Goal: Information Seeking & Learning: Compare options

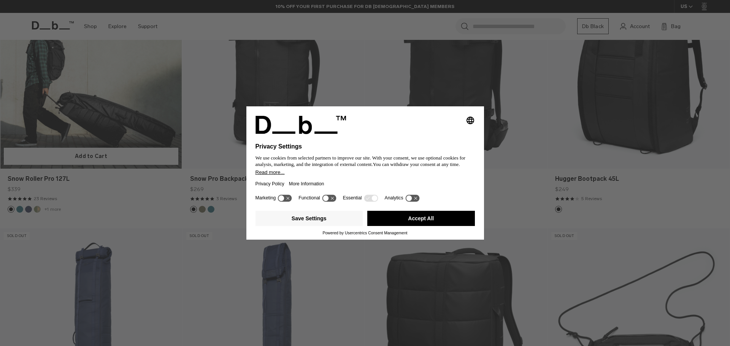
click at [90, 121] on div "Selecting an option will immediately change the language Privacy Settings We us…" at bounding box center [365, 173] width 730 height 346
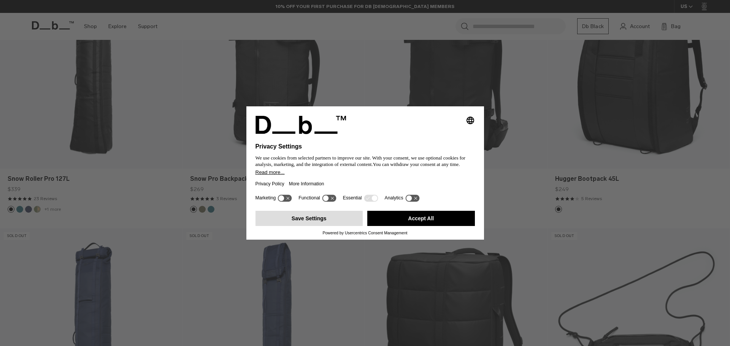
click at [313, 222] on button "Save Settings" at bounding box center [310, 218] width 108 height 15
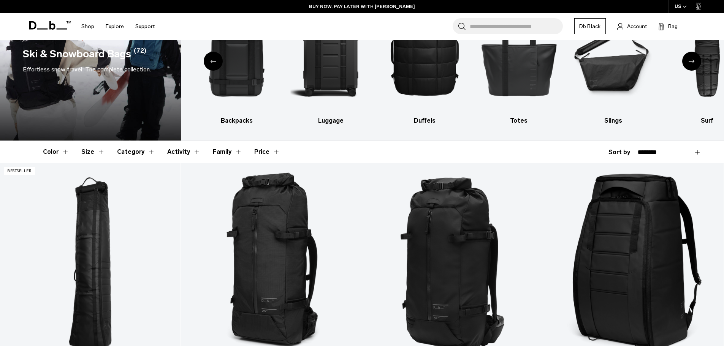
scroll to position [234, 0]
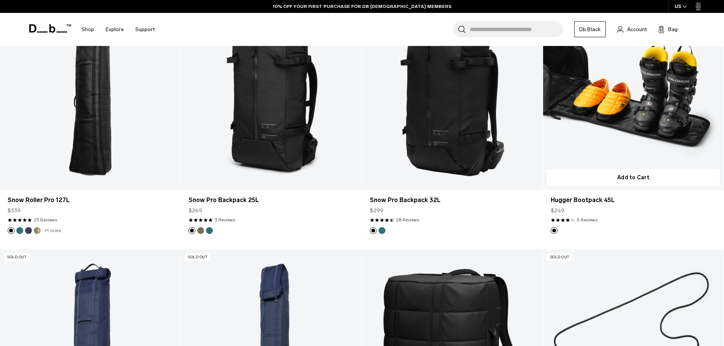
click at [609, 134] on link "Hugger Bootpack 45L" at bounding box center [633, 89] width 181 height 201
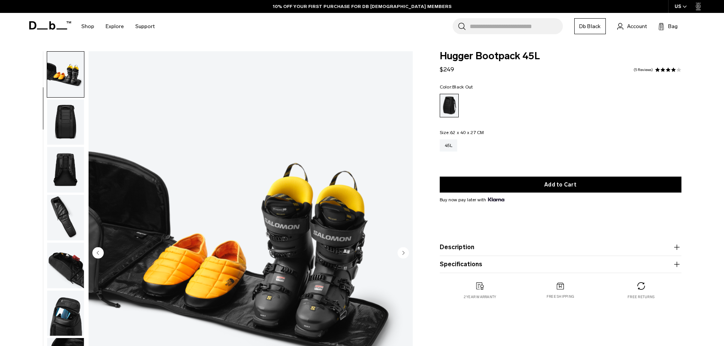
click at [67, 129] on img "button" at bounding box center [65, 123] width 37 height 46
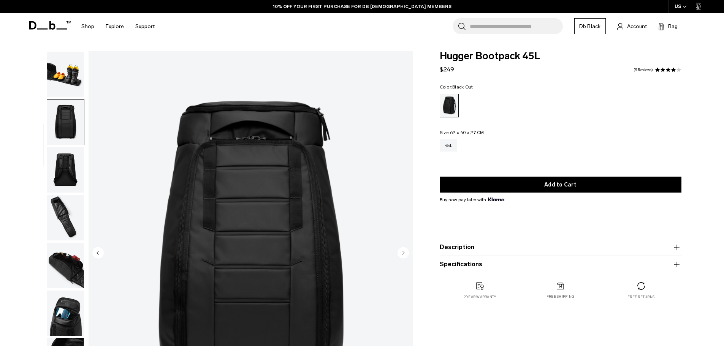
scroll to position [96, 0]
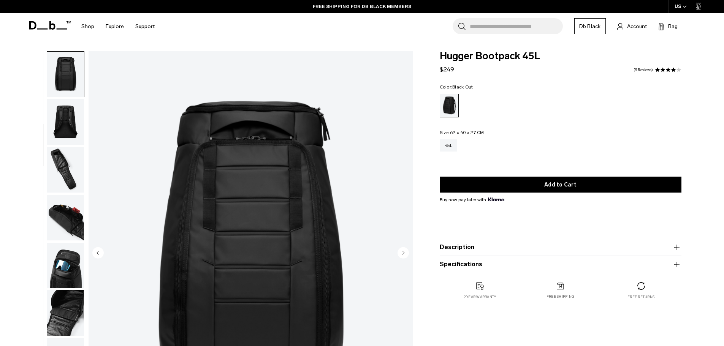
click at [65, 158] on img "button" at bounding box center [65, 170] width 37 height 46
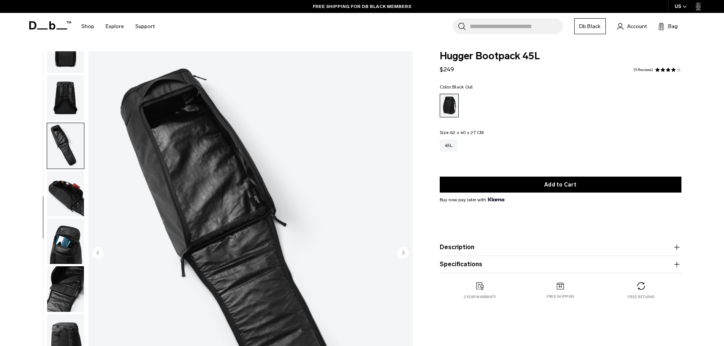
click at [67, 189] on img "button" at bounding box center [65, 194] width 37 height 46
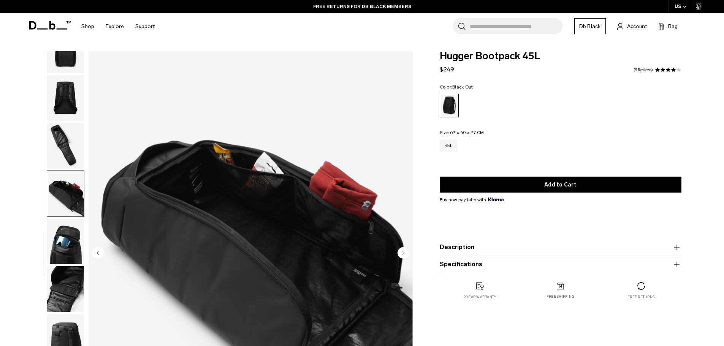
click at [73, 245] on img "button" at bounding box center [65, 242] width 37 height 46
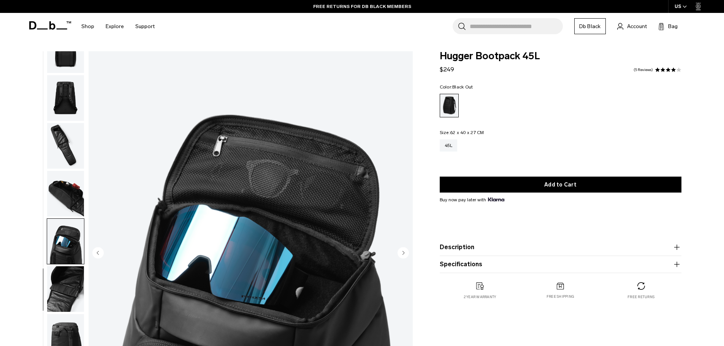
click at [66, 284] on img "button" at bounding box center [65, 290] width 37 height 46
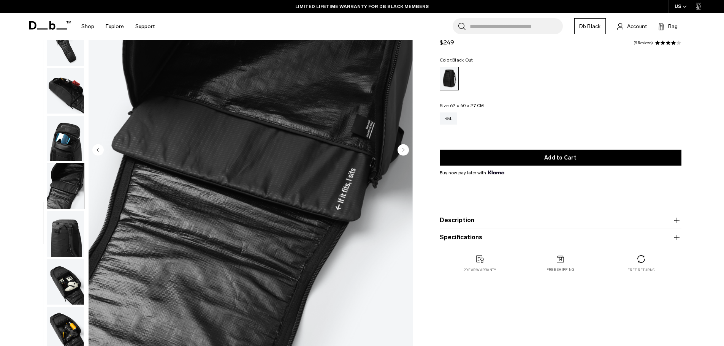
scroll to position [115, 0]
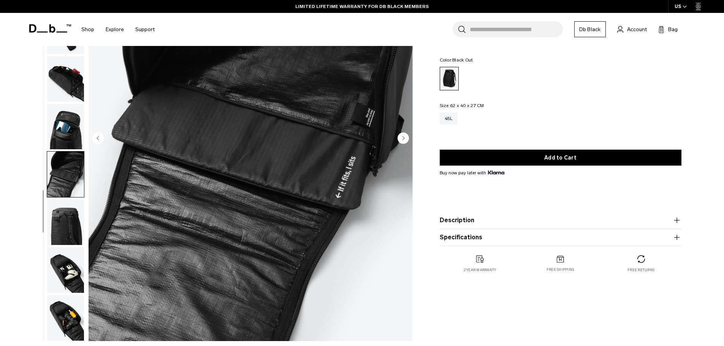
click at [66, 227] on img "button" at bounding box center [65, 223] width 37 height 46
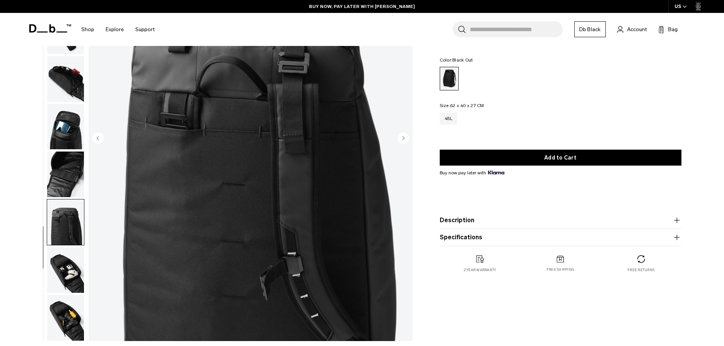
click at [61, 278] on img "button" at bounding box center [65, 271] width 37 height 46
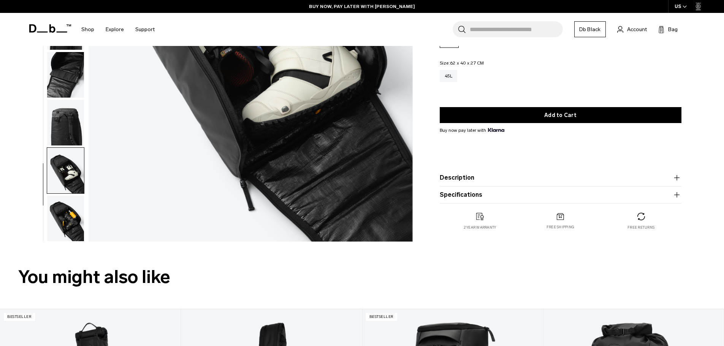
scroll to position [230, 0]
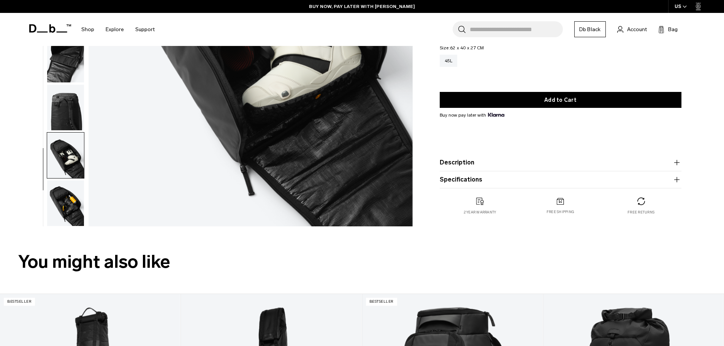
click at [77, 210] on img "button" at bounding box center [65, 204] width 37 height 46
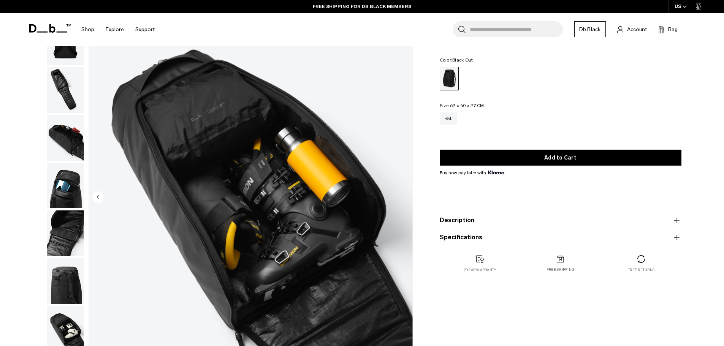
scroll to position [0, 0]
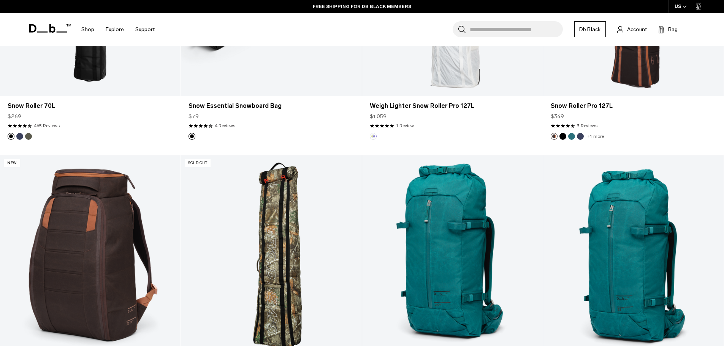
scroll to position [1273, 0]
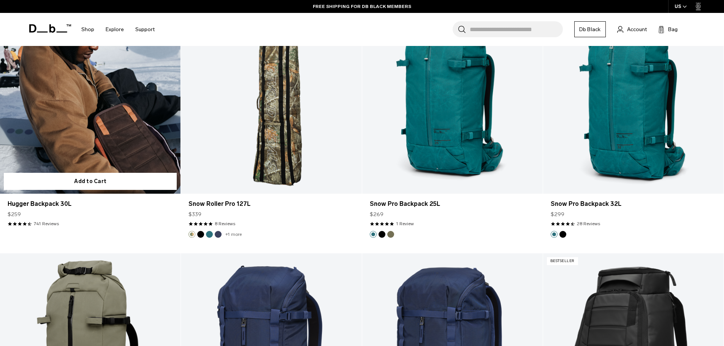
click at [94, 118] on link "Hugger Backpack 30L" at bounding box center [90, 93] width 181 height 201
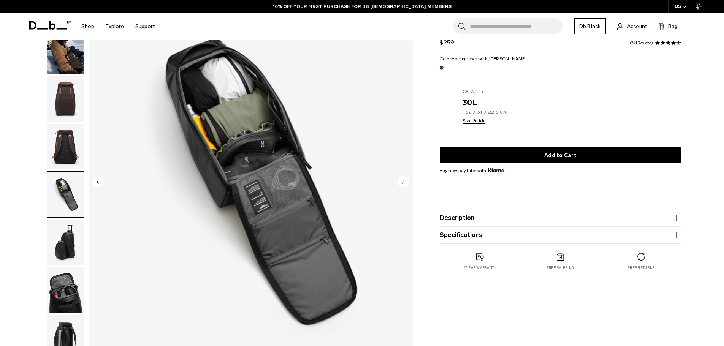
click at [68, 291] on img "button" at bounding box center [65, 291] width 37 height 46
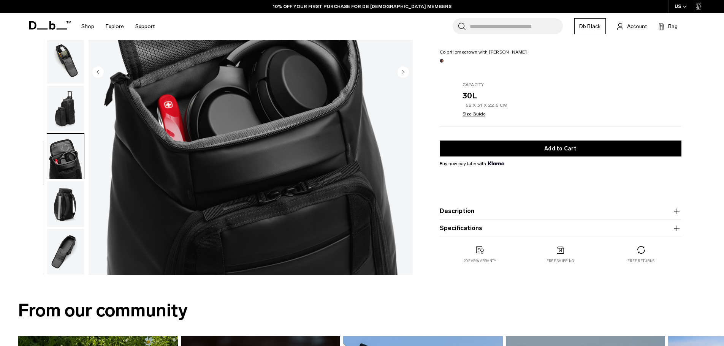
scroll to position [240, 0]
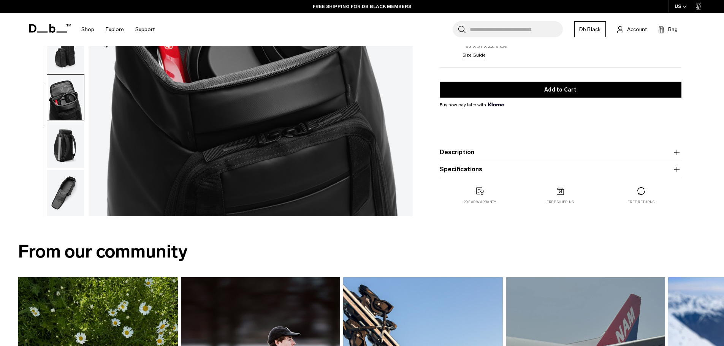
click at [65, 195] on img "button" at bounding box center [65, 193] width 37 height 46
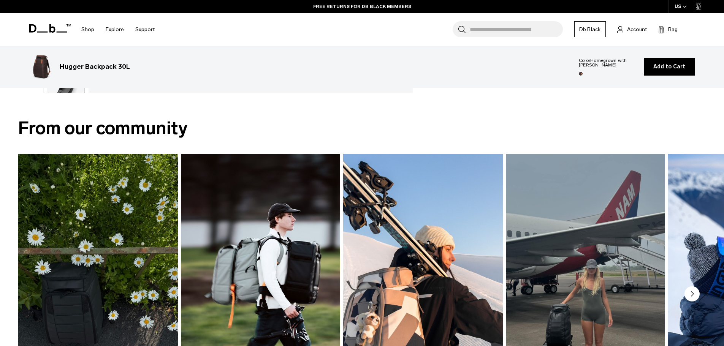
scroll to position [485, 0]
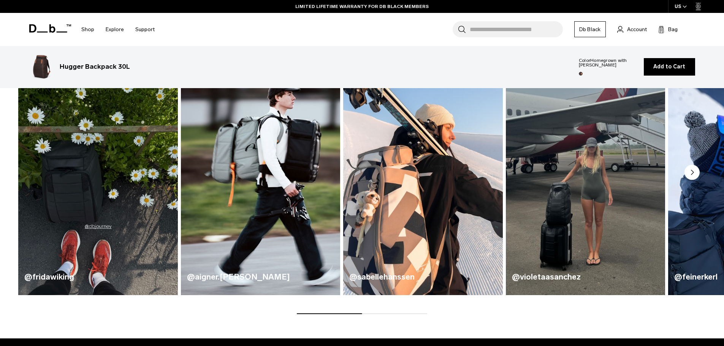
click at [695, 171] on circle "Next slide" at bounding box center [692, 172] width 15 height 15
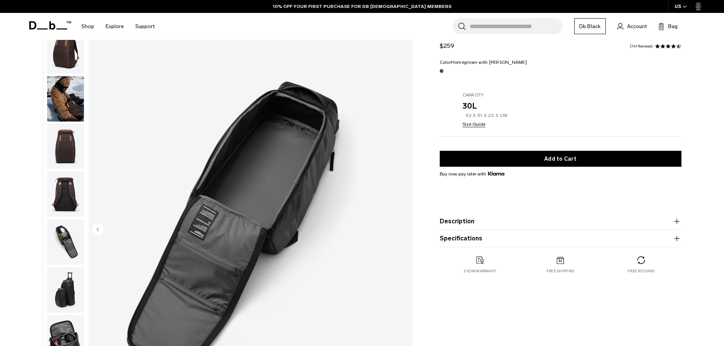
scroll to position [0, 0]
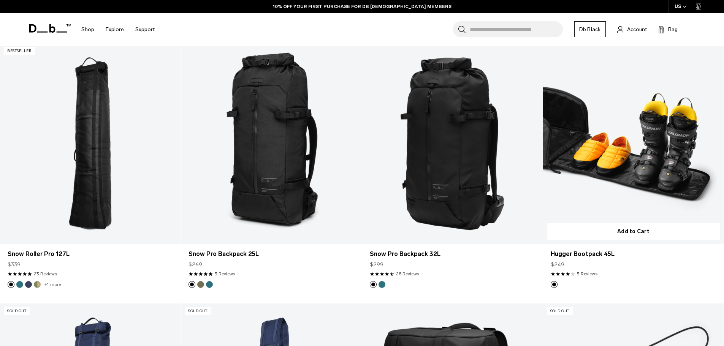
click at [608, 178] on link "Hugger Bootpack 45L" at bounding box center [633, 143] width 181 height 201
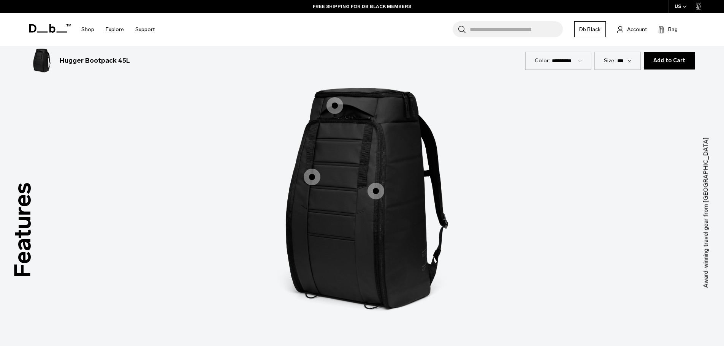
scroll to position [1464, 0]
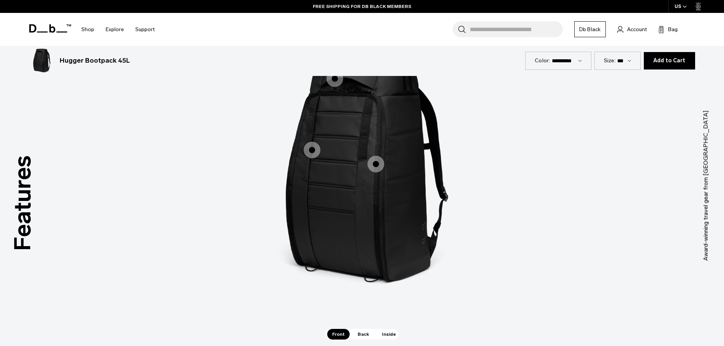
click at [330, 79] on span "1 / 3" at bounding box center [335, 78] width 17 height 17
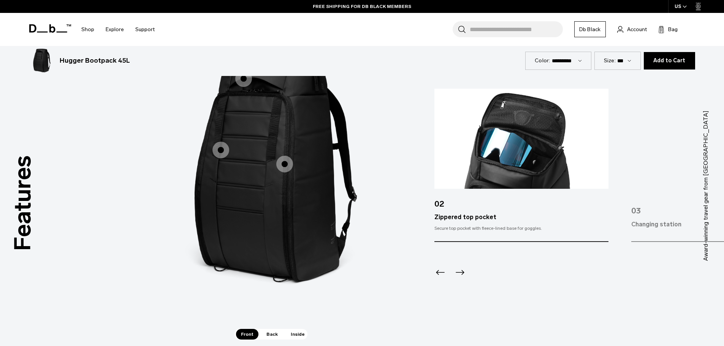
click at [457, 270] on icon "Next slide" at bounding box center [460, 273] width 12 height 12
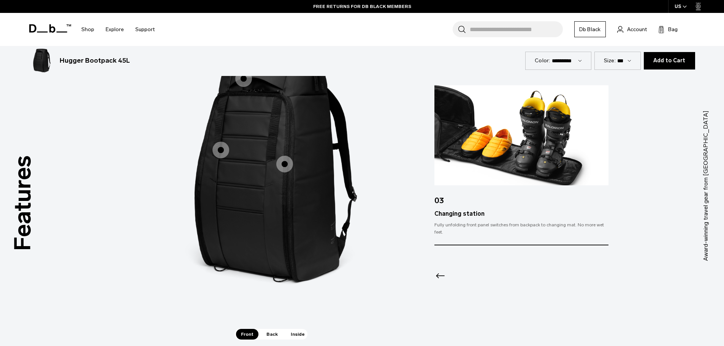
click at [457, 270] on div at bounding box center [522, 266] width 174 height 41
click at [220, 151] on span "1 / 3" at bounding box center [221, 150] width 17 height 17
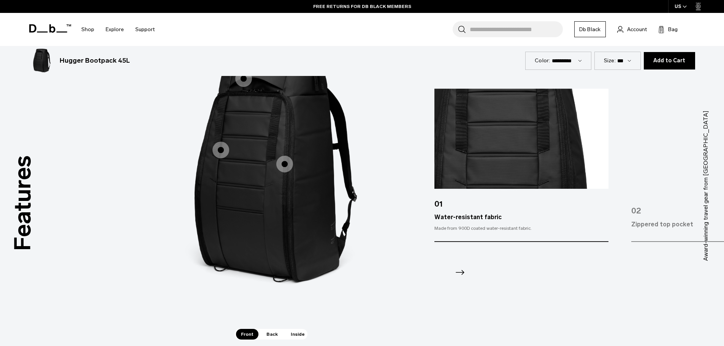
click at [291, 164] on span "1 / 3" at bounding box center [284, 164] width 17 height 17
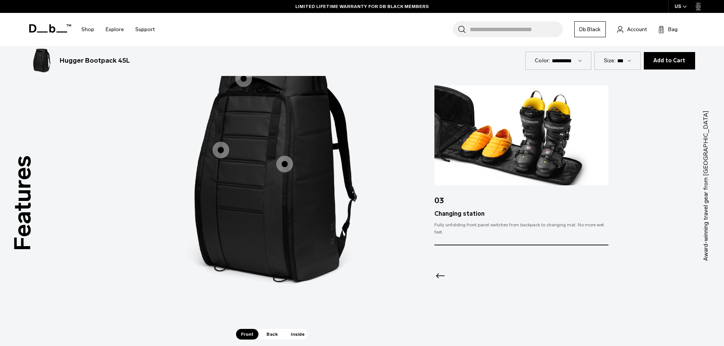
scroll to position [1503, 0]
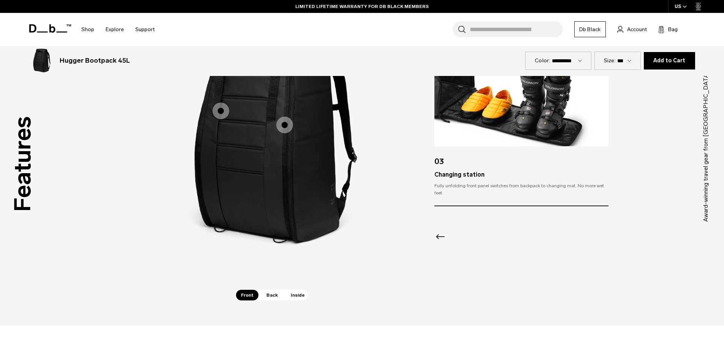
click at [259, 295] on div "Front Back Inside" at bounding box center [271, 295] width 73 height 11
click at [270, 295] on span "Back" at bounding box center [272, 295] width 21 height 11
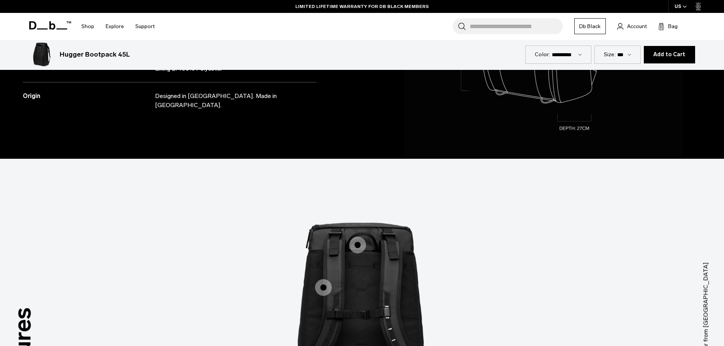
scroll to position [1390, 0]
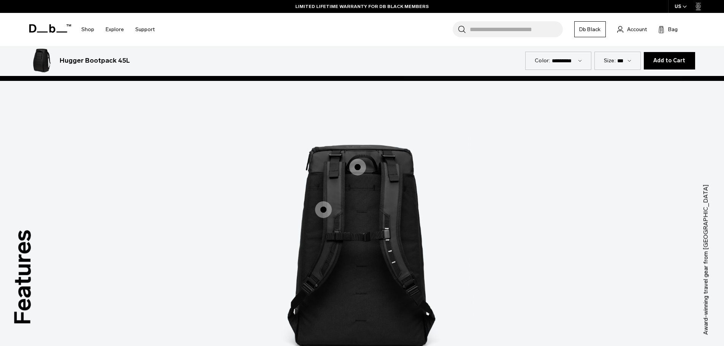
click at [359, 165] on span "2 / 3" at bounding box center [357, 167] width 17 height 17
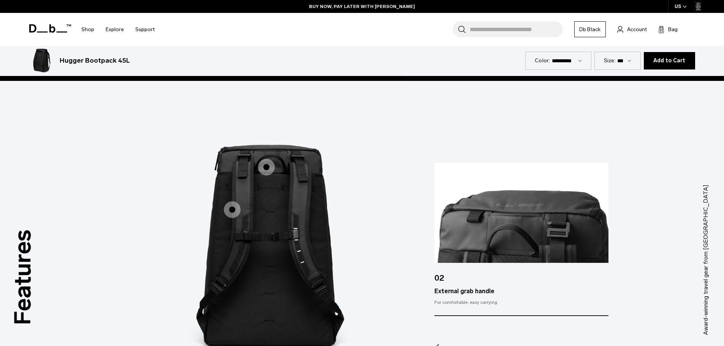
click at [240, 213] on span "2 / 3" at bounding box center [232, 210] width 17 height 17
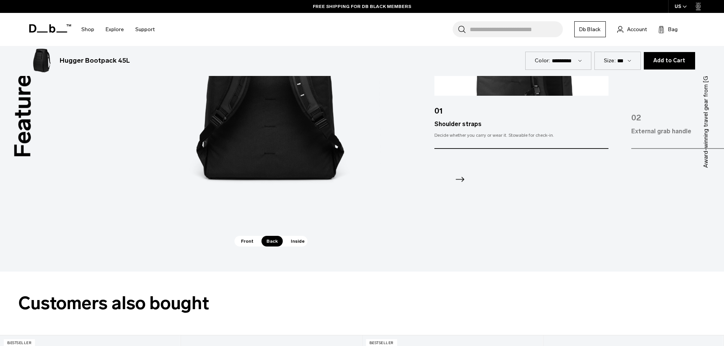
scroll to position [1570, 0]
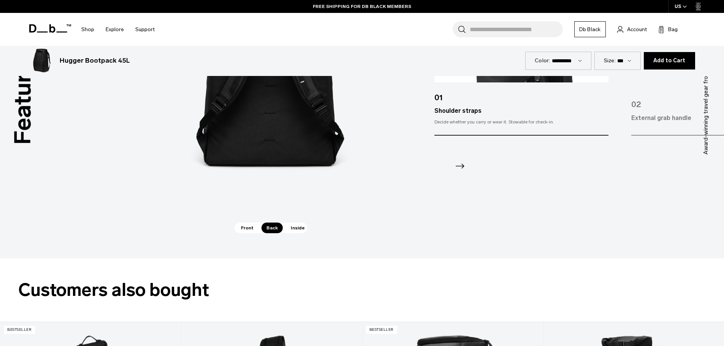
click at [292, 233] on span "Inside" at bounding box center [298, 228] width 24 height 11
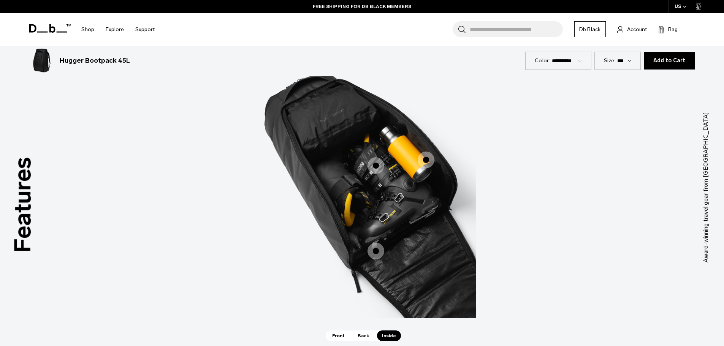
scroll to position [1486, 0]
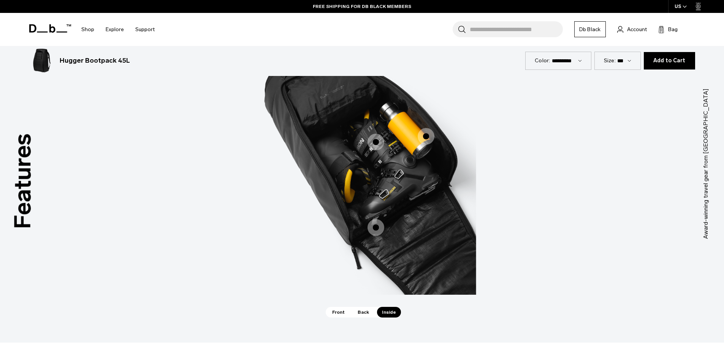
click at [373, 143] on span "3 / 3" at bounding box center [376, 142] width 17 height 17
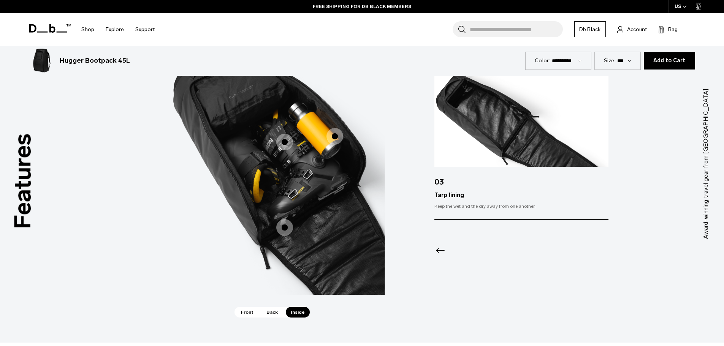
click at [284, 223] on span "3 / 3" at bounding box center [284, 227] width 17 height 17
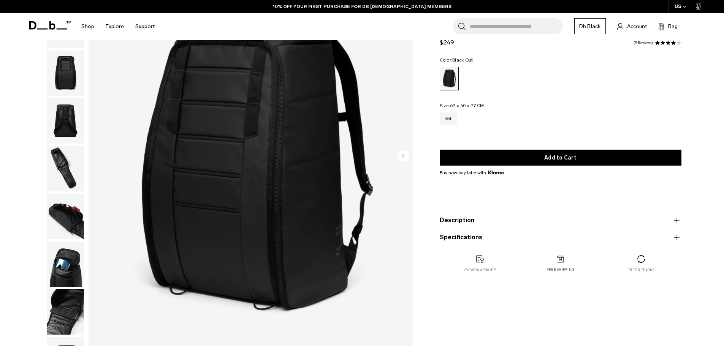
scroll to position [0, 0]
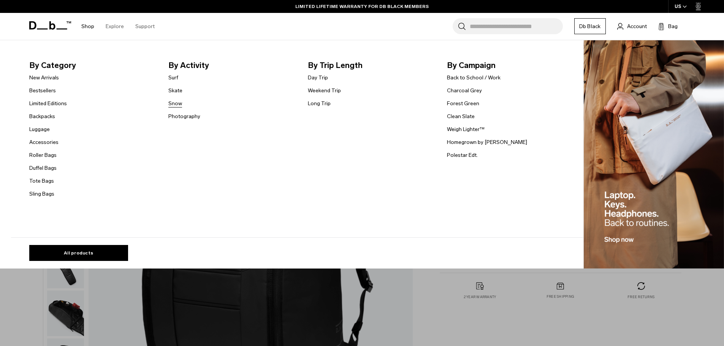
click at [174, 105] on link "Snow" at bounding box center [175, 104] width 14 height 8
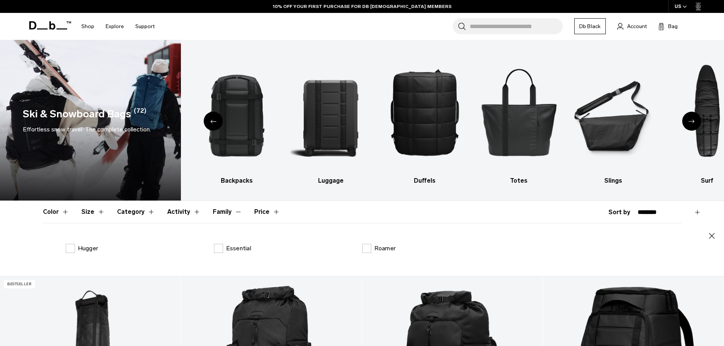
click at [52, 25] on icon at bounding box center [50, 25] width 42 height 8
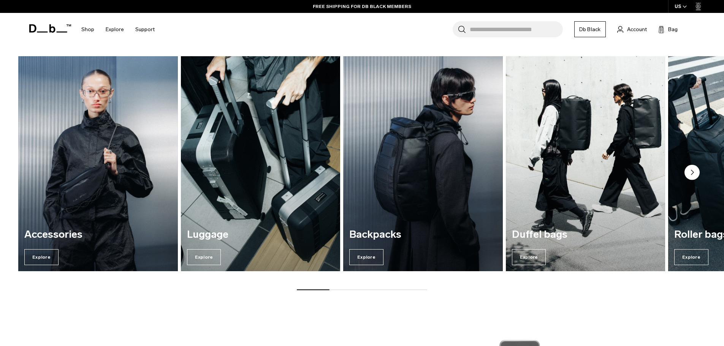
scroll to position [1144, 0]
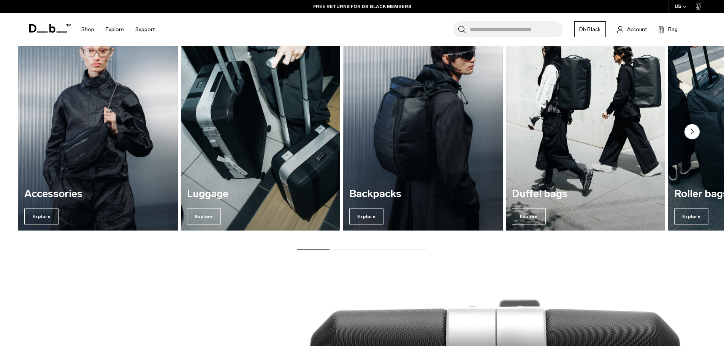
click at [697, 133] on circle "Next slide" at bounding box center [692, 131] width 15 height 15
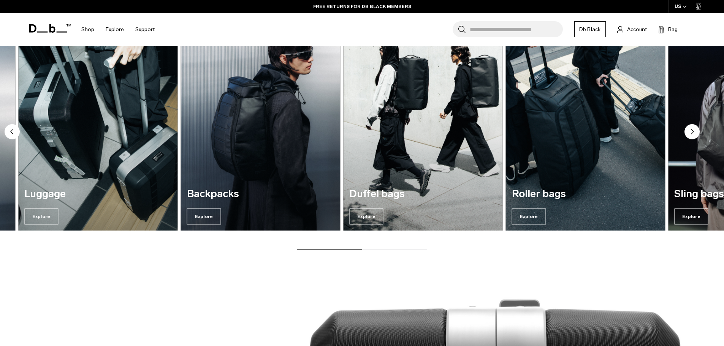
click at [692, 133] on icon "Next slide" at bounding box center [693, 132] width 2 height 5
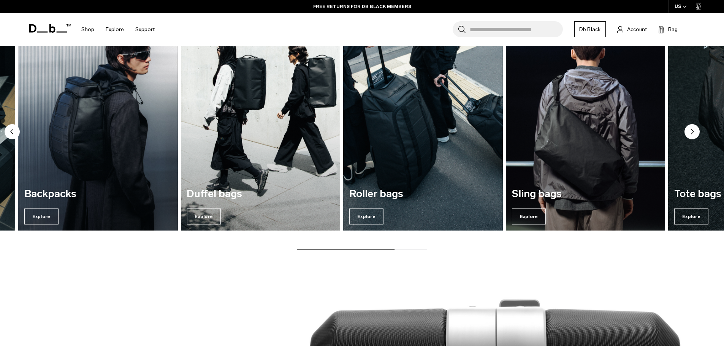
click at [692, 133] on icon "Next slide" at bounding box center [693, 132] width 2 height 5
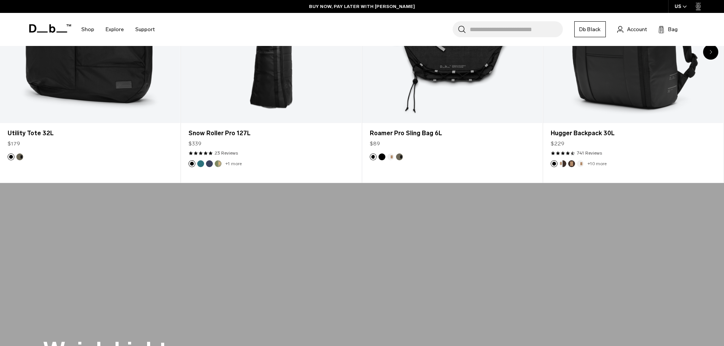
scroll to position [0, 0]
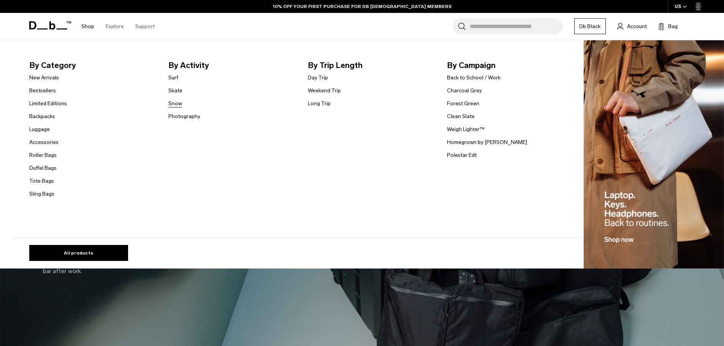
click at [178, 105] on link "Snow" at bounding box center [175, 104] width 14 height 8
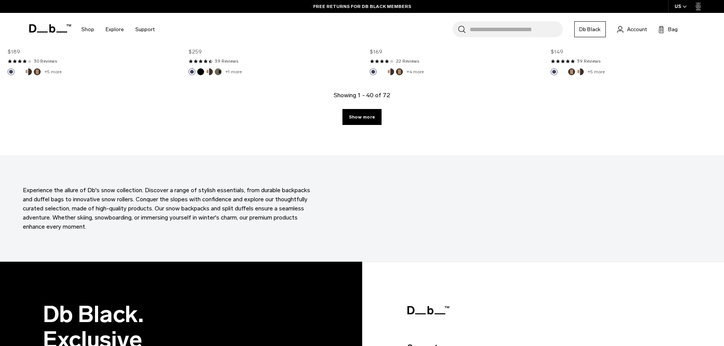
scroll to position [2750, 0]
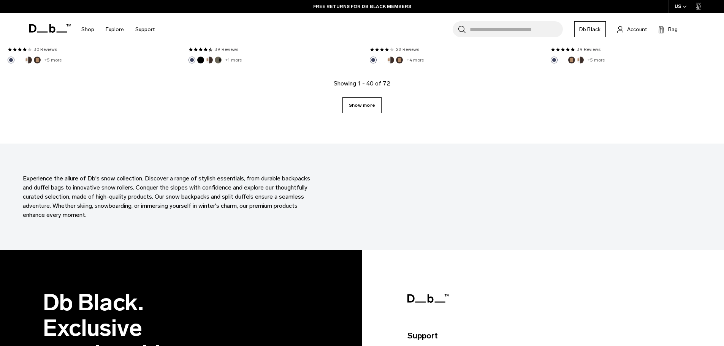
click at [378, 110] on link "Show more" at bounding box center [362, 105] width 39 height 16
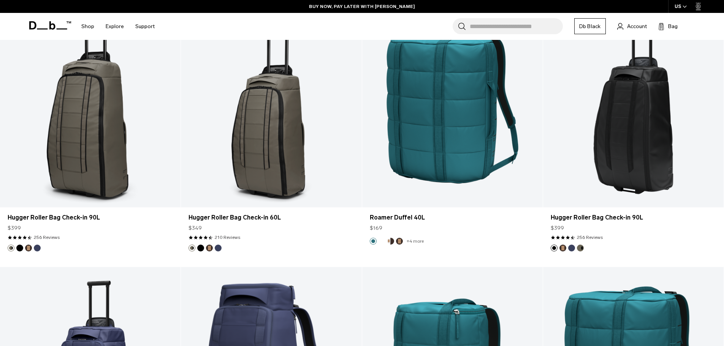
scroll to position [3507, 0]
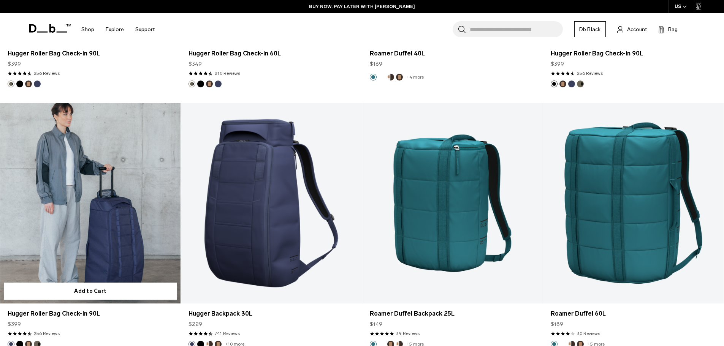
click at [84, 238] on link "Hugger Roller Bag Check-in 90L" at bounding box center [90, 203] width 181 height 201
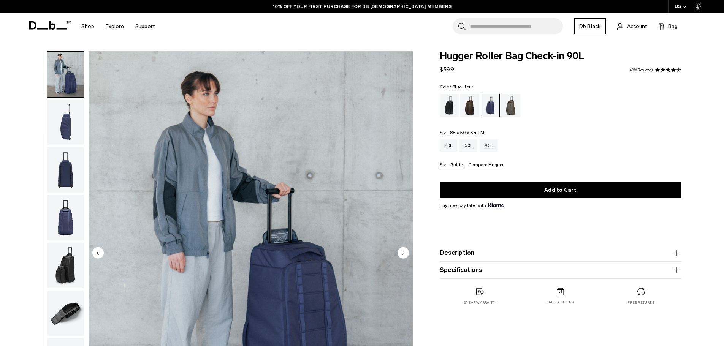
click at [58, 166] on img "button" at bounding box center [65, 170] width 37 height 46
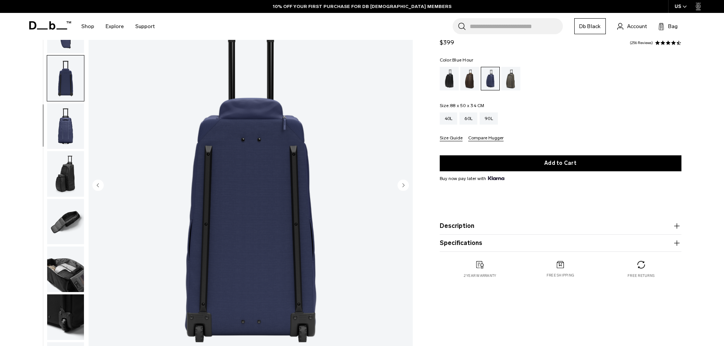
scroll to position [81, 0]
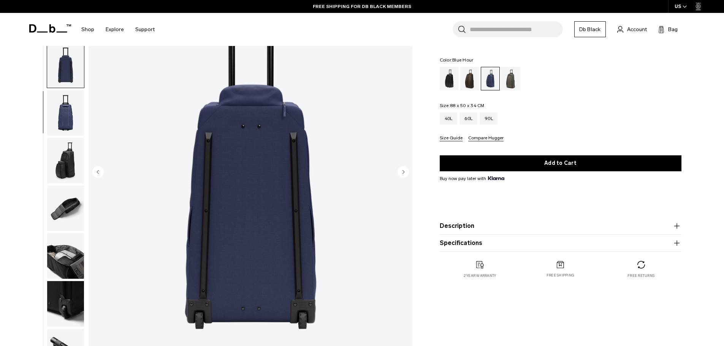
click at [63, 163] on img "button" at bounding box center [65, 161] width 37 height 46
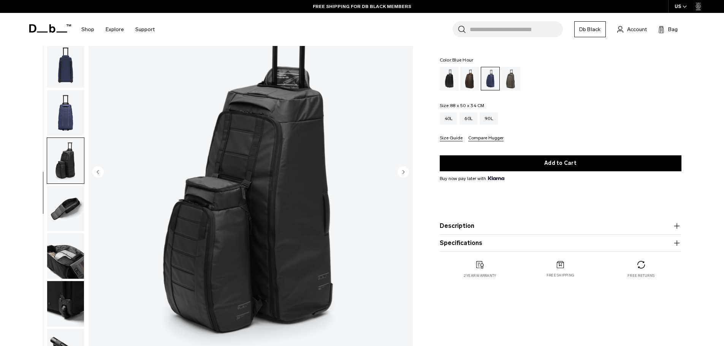
click at [56, 209] on img "button" at bounding box center [65, 209] width 37 height 46
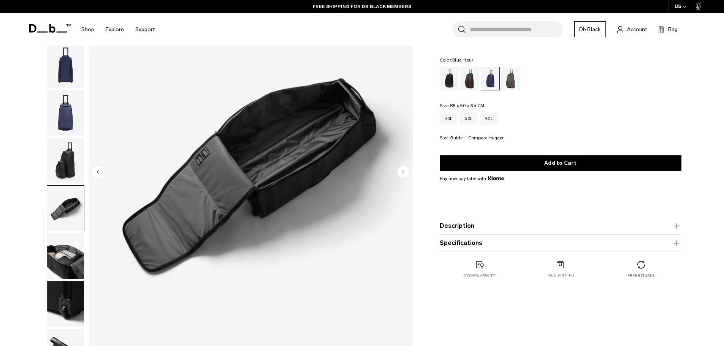
click at [68, 256] on img "button" at bounding box center [65, 256] width 37 height 46
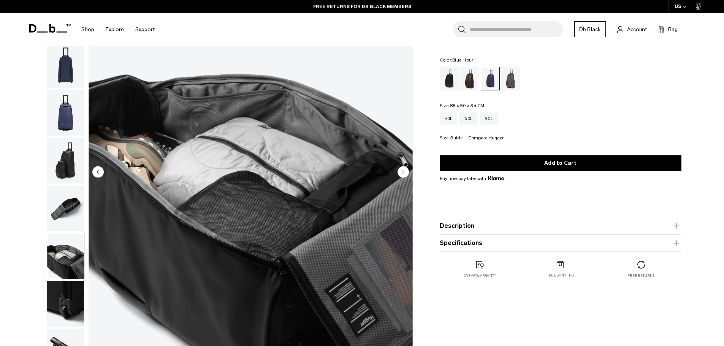
scroll to position [111, 0]
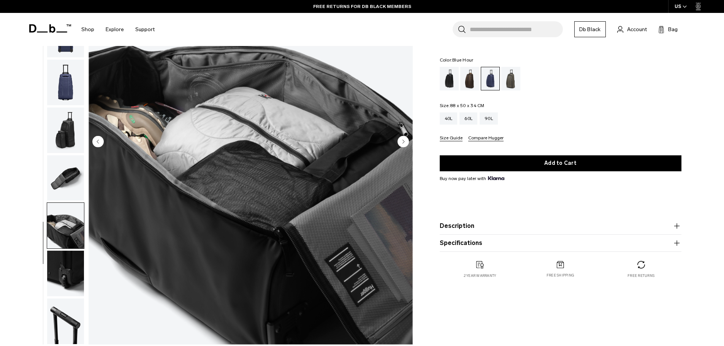
click at [67, 258] on img "button" at bounding box center [65, 274] width 37 height 46
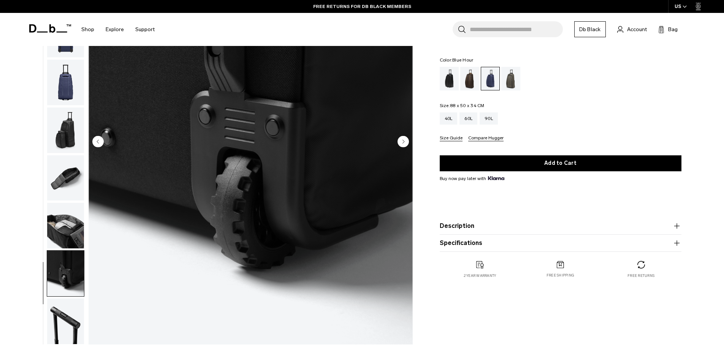
scroll to position [211, 0]
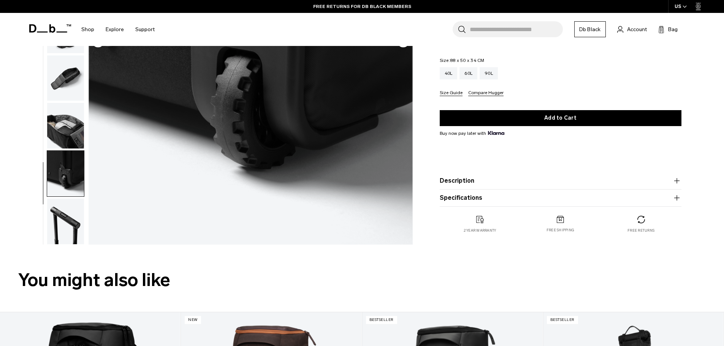
click at [64, 227] on img "button" at bounding box center [65, 222] width 37 height 46
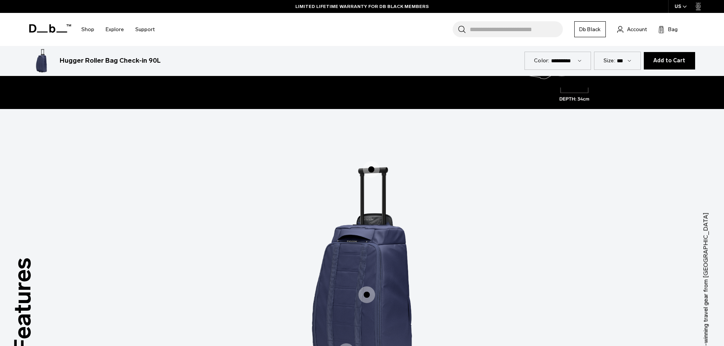
scroll to position [1072, 0]
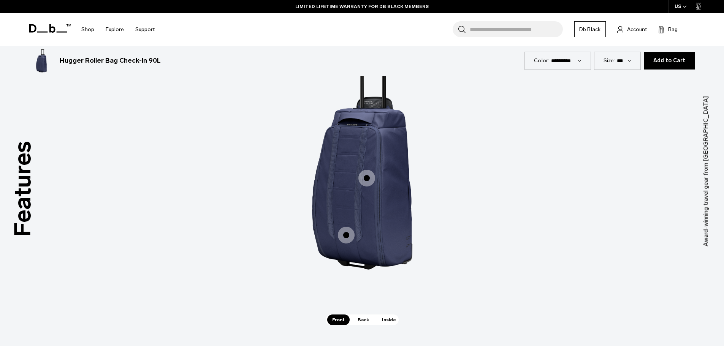
click at [373, 178] on span "1 / 3" at bounding box center [367, 178] width 17 height 17
click at [367, 179] on span "1 / 3" at bounding box center [367, 178] width 17 height 17
